Goal: Check status: Check status

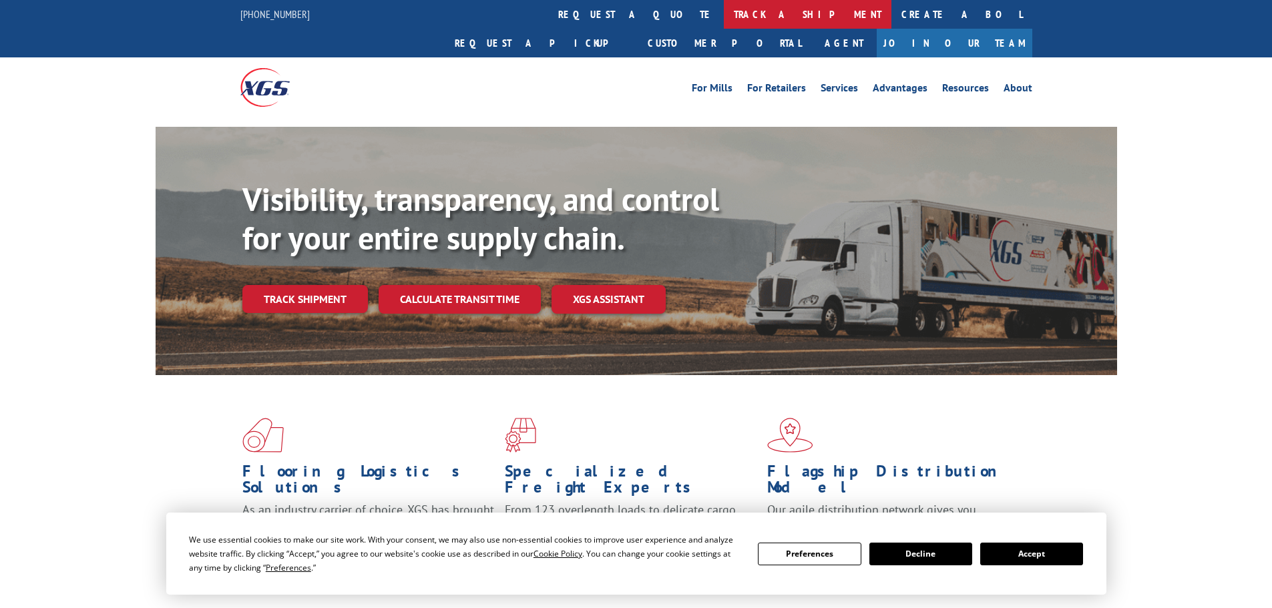
click at [724, 4] on link "track a shipment" at bounding box center [808, 14] width 168 height 29
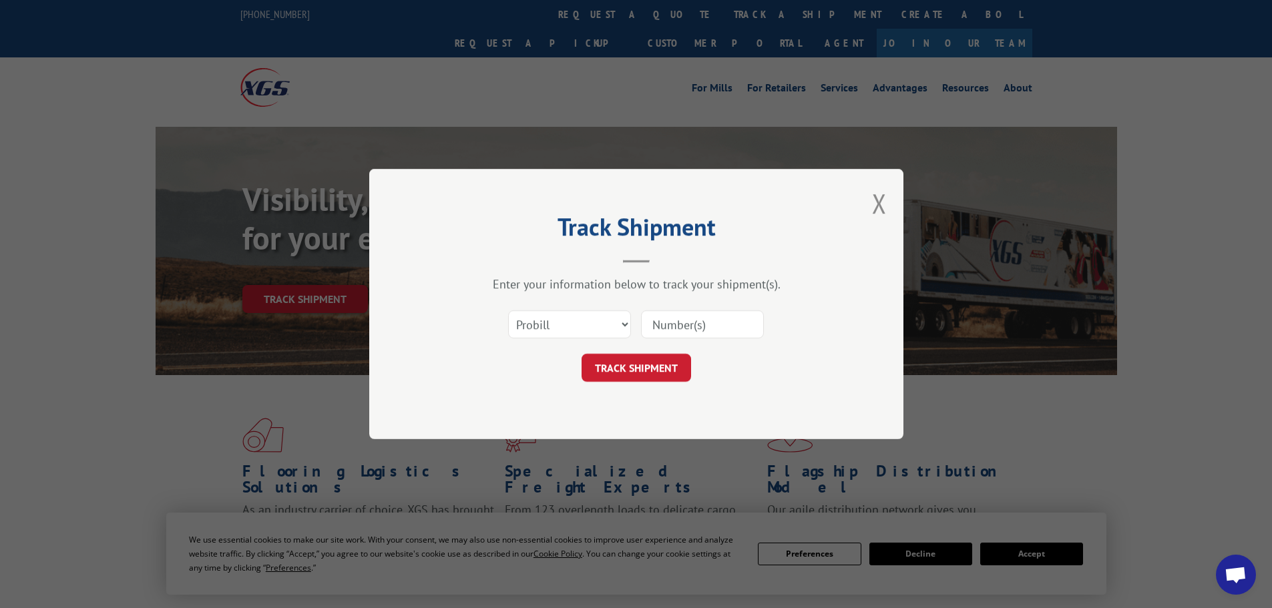
click at [708, 333] on input at bounding box center [702, 324] width 123 height 28
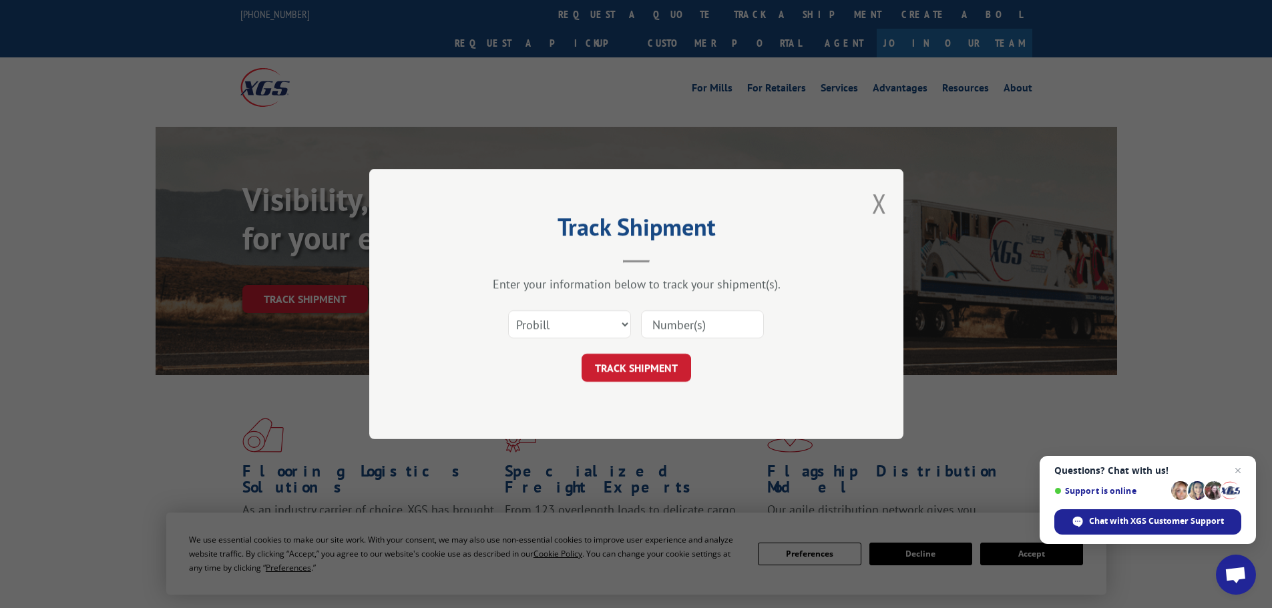
paste input "17522809"
type input "17522809"
click at [644, 375] on button "TRACK SHIPMENT" at bounding box center [637, 368] width 110 height 28
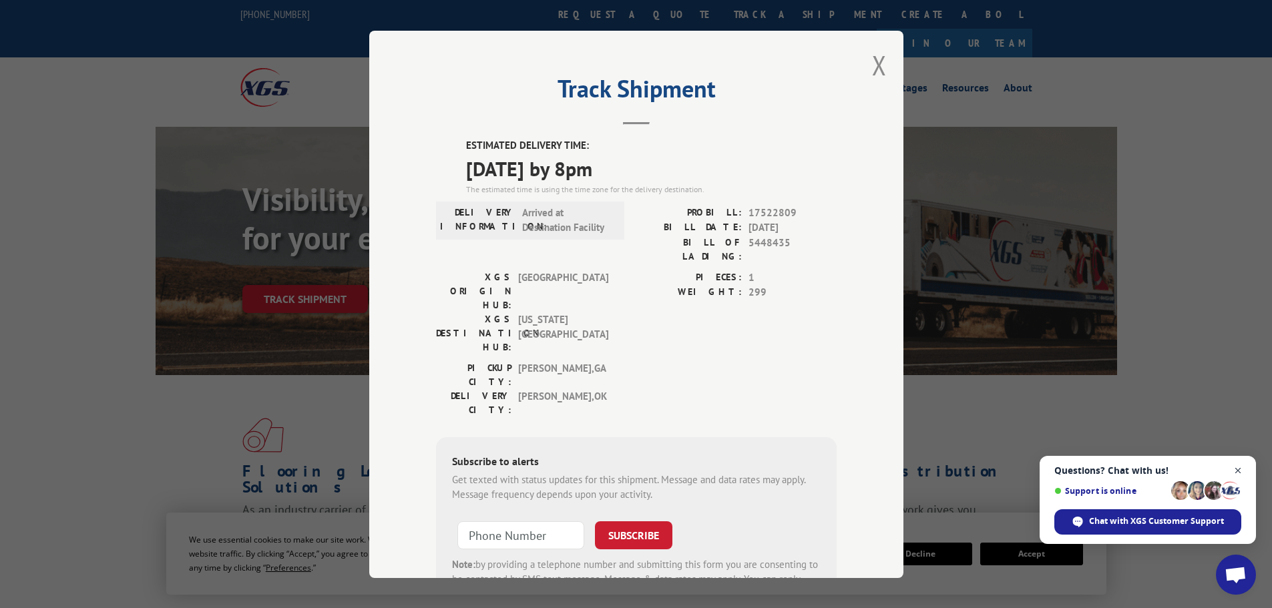
click at [1235, 469] on span "Close chat" at bounding box center [1238, 471] width 17 height 17
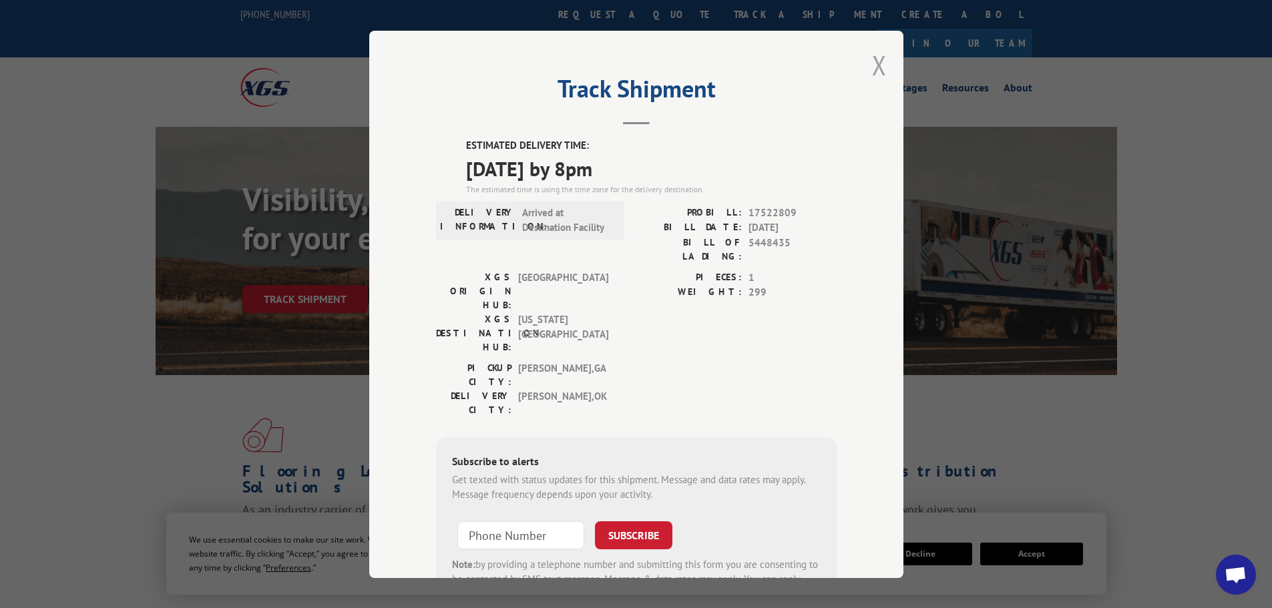
click at [872, 70] on button "Close modal" at bounding box center [879, 64] width 15 height 35
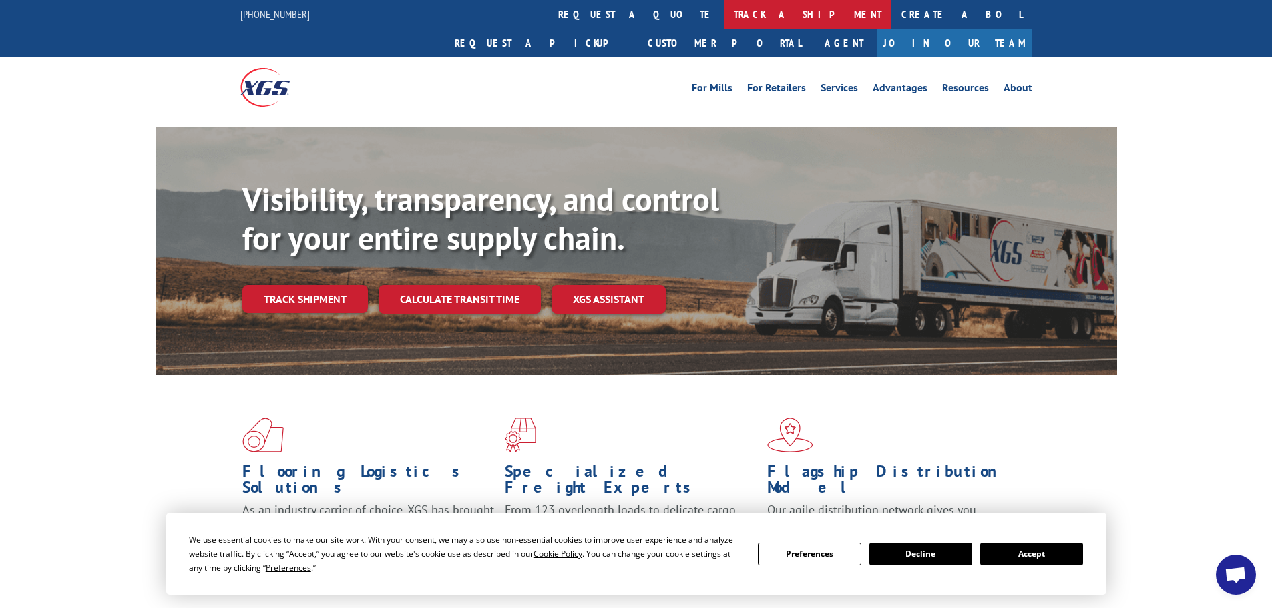
click at [724, 15] on link "track a shipment" at bounding box center [808, 14] width 168 height 29
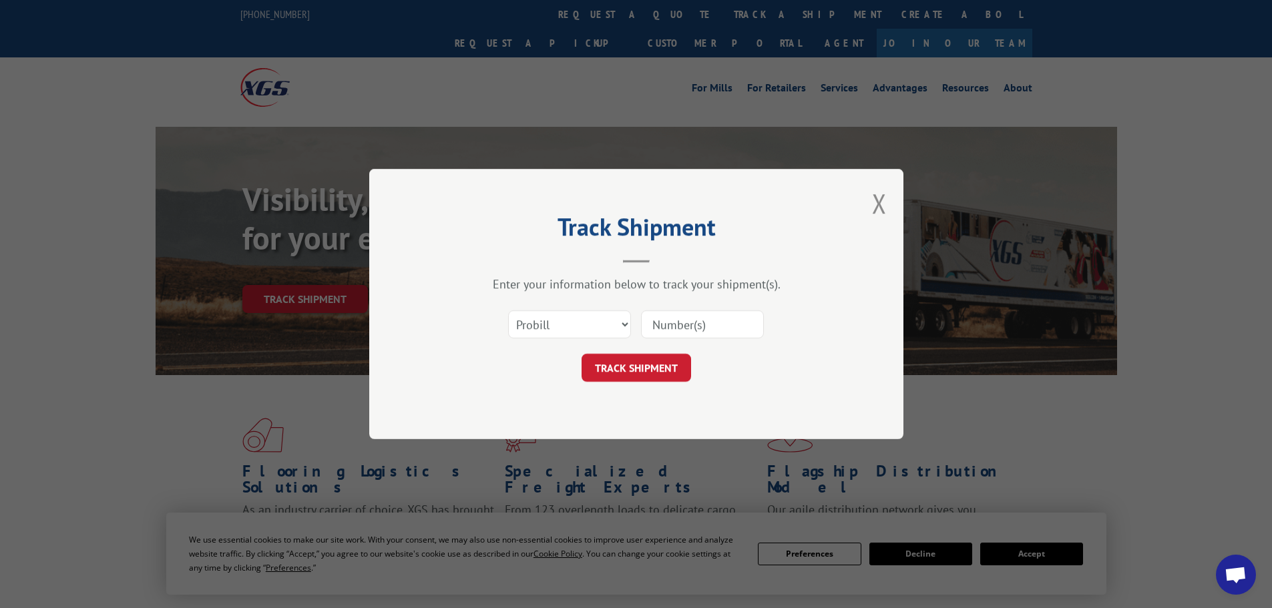
click at [677, 324] on input at bounding box center [702, 324] width 123 height 28
paste input "17522812"
type input "17522812"
click at [636, 379] on button "TRACK SHIPMENT" at bounding box center [637, 368] width 110 height 28
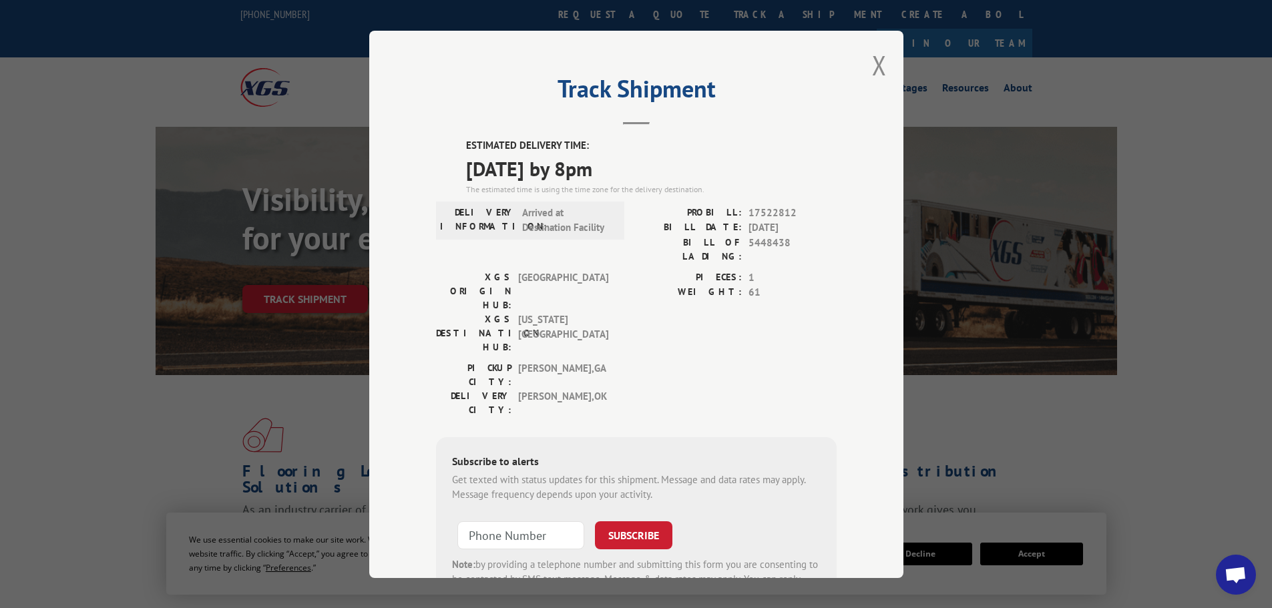
click at [865, 71] on div "Track Shipment ESTIMATED DELIVERY TIME: 10/01/2025 by 8pm The estimated time is…" at bounding box center [636, 305] width 534 height 548
click at [872, 64] on button "Close modal" at bounding box center [879, 64] width 15 height 35
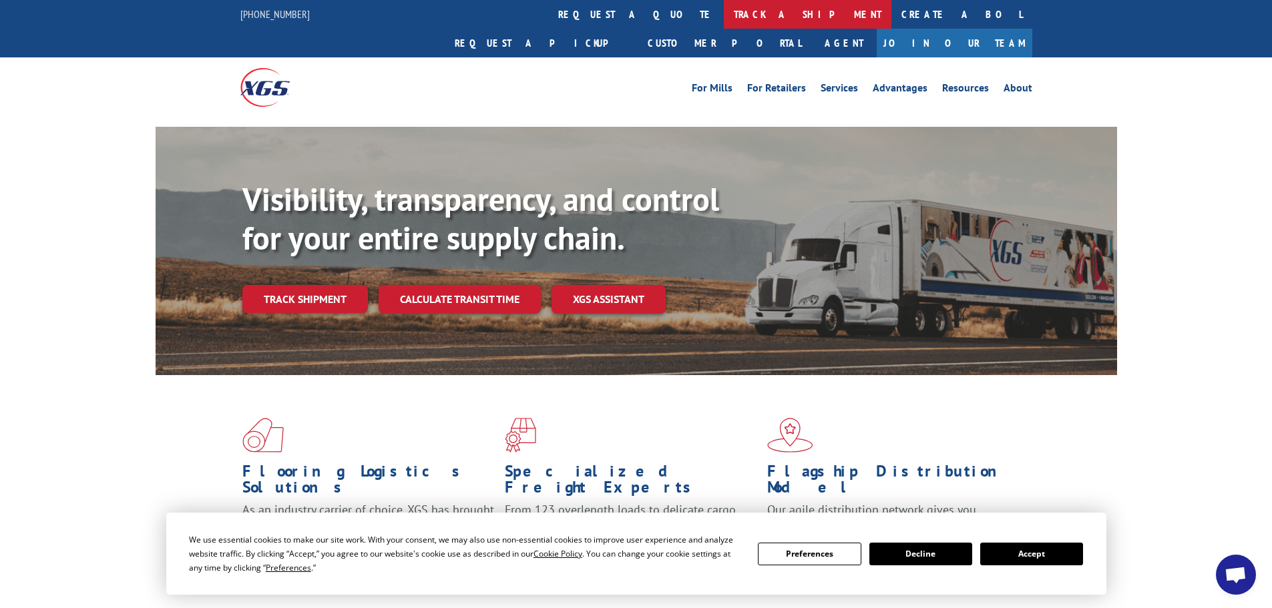
click at [724, 13] on link "track a shipment" at bounding box center [808, 14] width 168 height 29
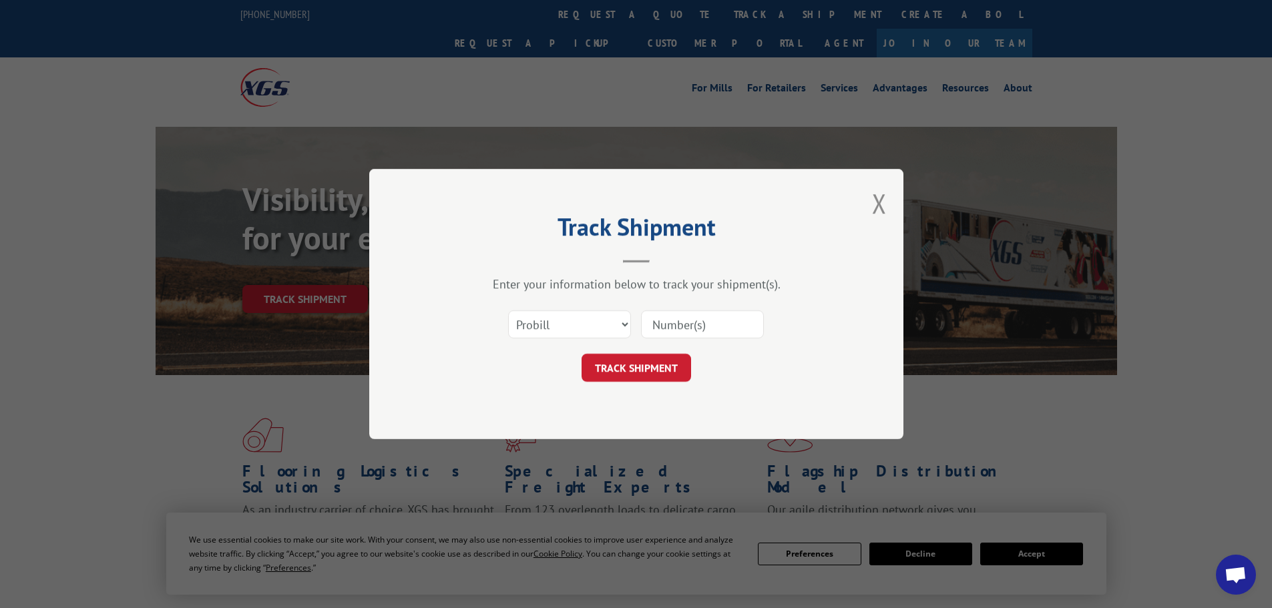
click at [672, 331] on input at bounding box center [702, 324] width 123 height 28
paste input "17232799"
type input "17232799"
click at [613, 370] on button "TRACK SHIPMENT" at bounding box center [637, 368] width 110 height 28
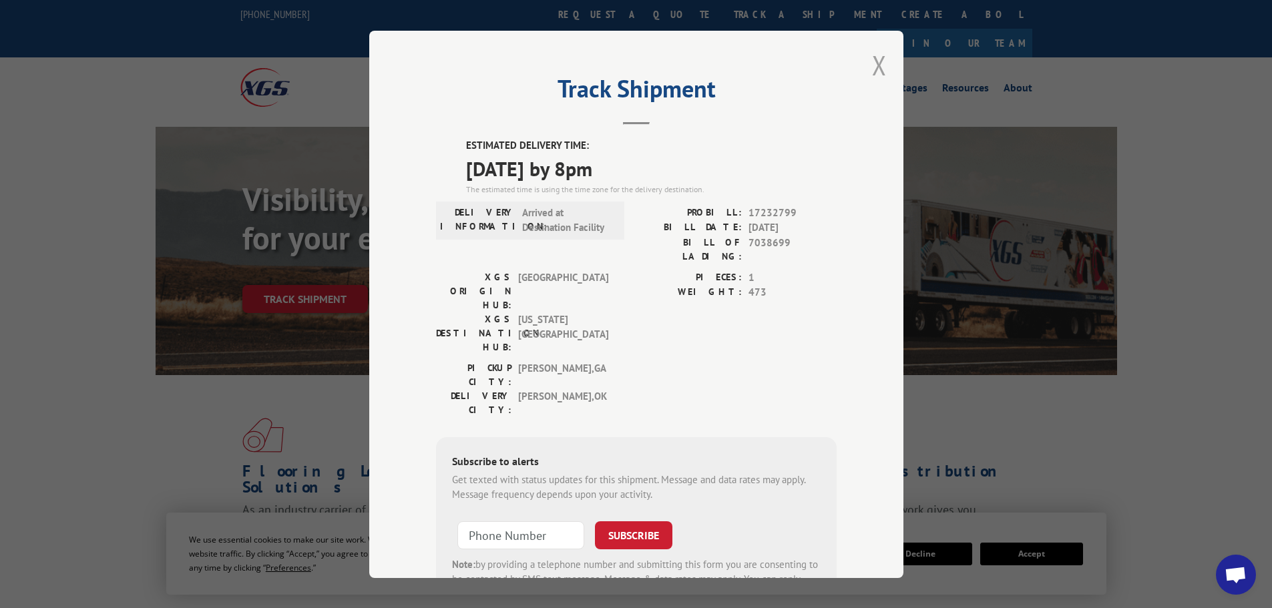
click at [872, 72] on button "Close modal" at bounding box center [879, 64] width 15 height 35
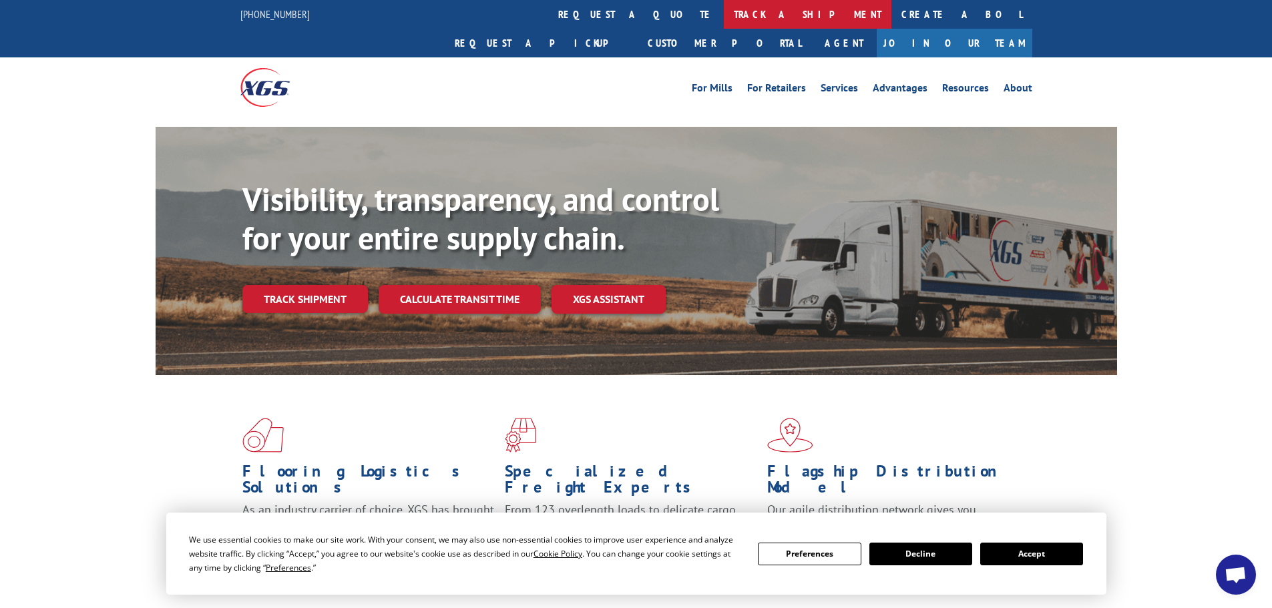
click at [724, 22] on link "track a shipment" at bounding box center [808, 14] width 168 height 29
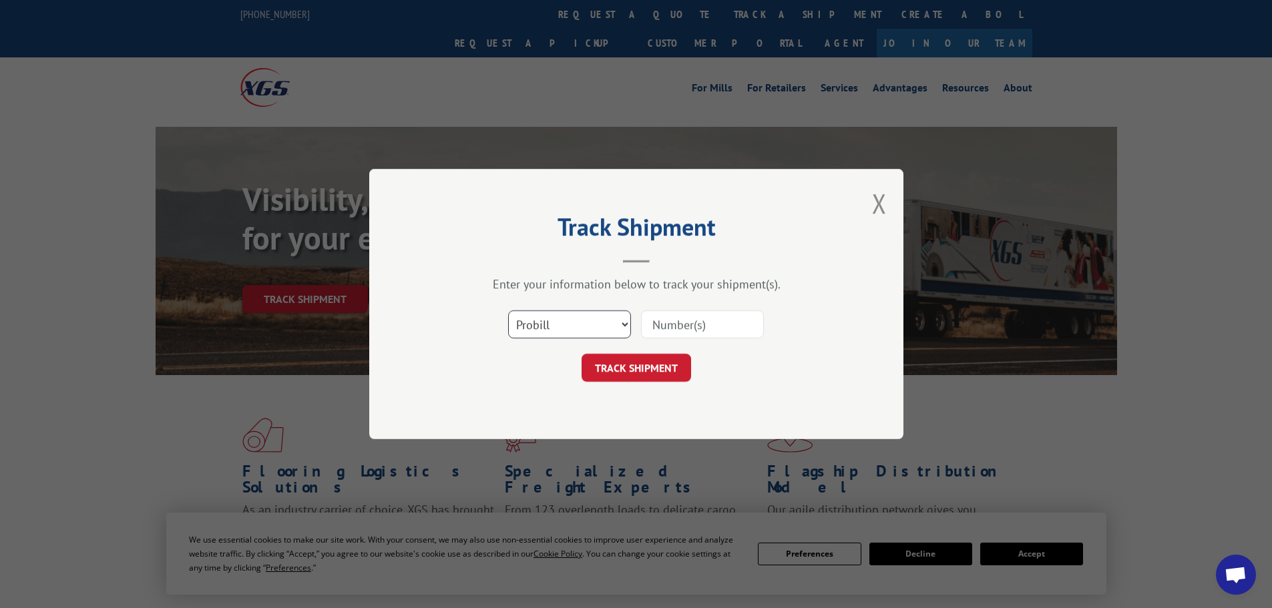
click at [541, 320] on select "Select category... Probill BOL PO" at bounding box center [569, 324] width 123 height 28
select select "po"
click at [508, 310] on select "Select category... Probill BOL PO" at bounding box center [569, 324] width 123 height 28
click at [672, 330] on input at bounding box center [702, 324] width 123 height 28
paste input "09528521"
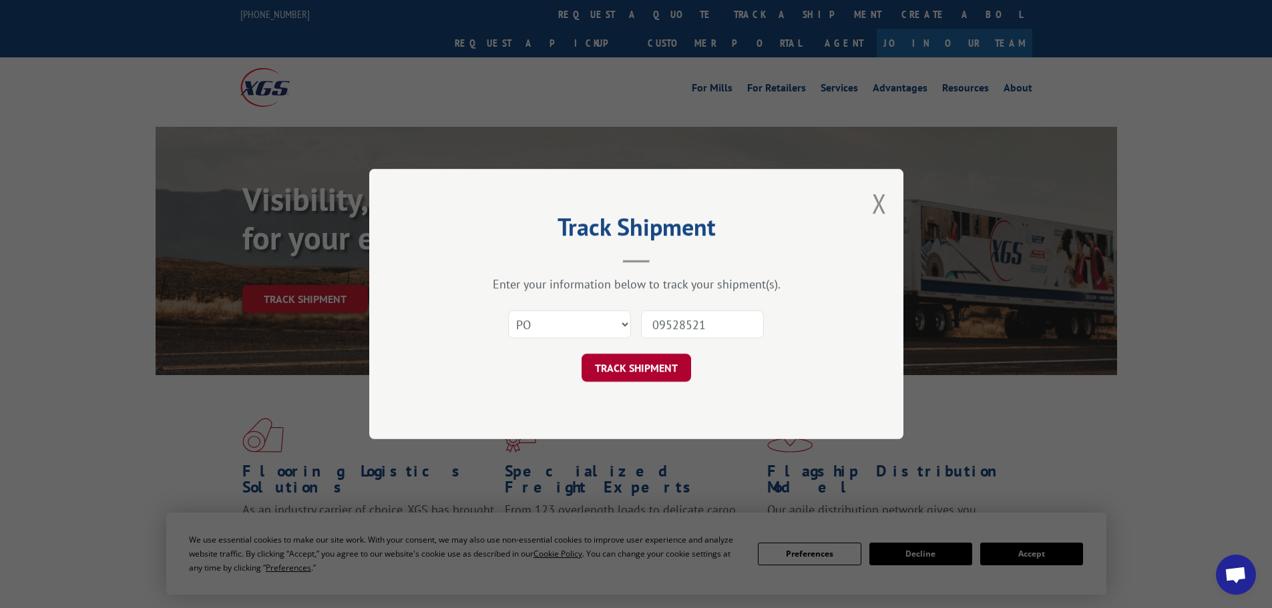
type input "09528521"
click at [652, 367] on button "TRACK SHIPMENT" at bounding box center [637, 368] width 110 height 28
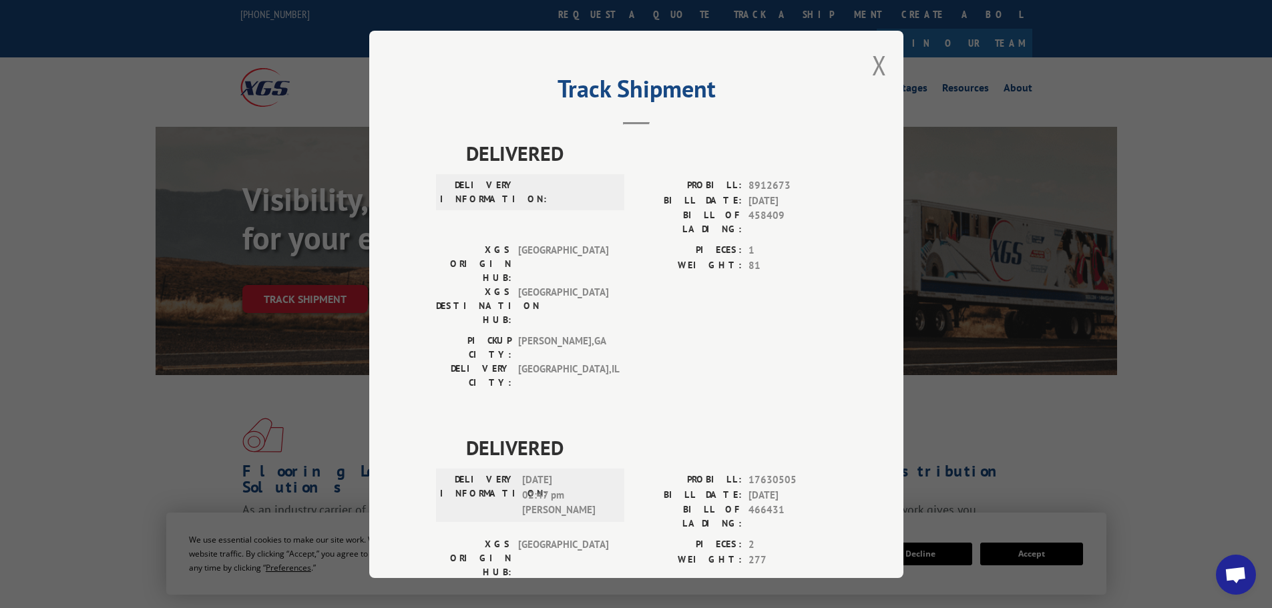
scroll to position [65, 0]
